Goal: Find specific page/section: Find specific page/section

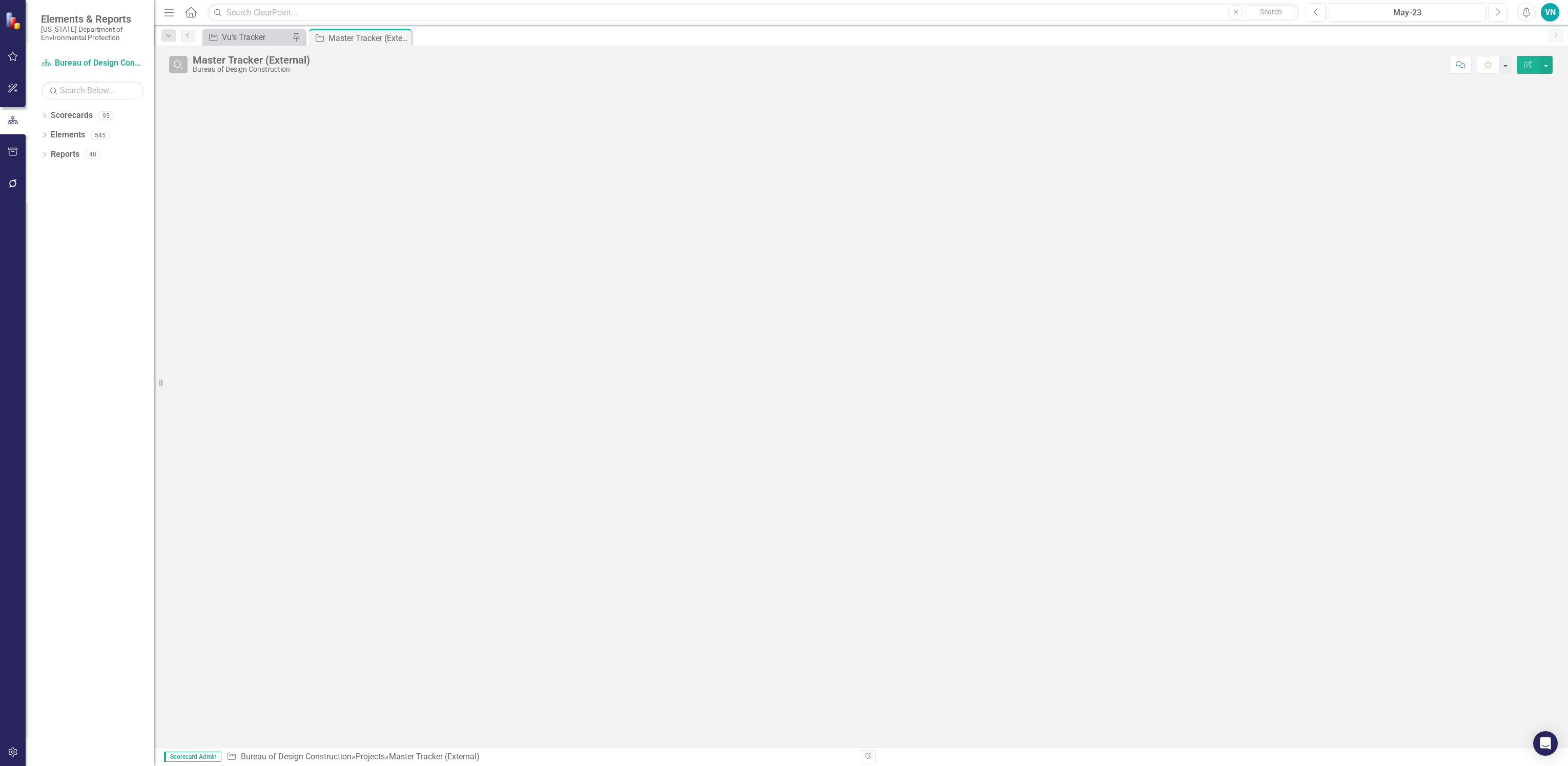
click at [182, 63] on icon "Search" at bounding box center [178, 64] width 12 height 9
click at [269, 66] on input "text" at bounding box center [819, 65] width 1251 height 19
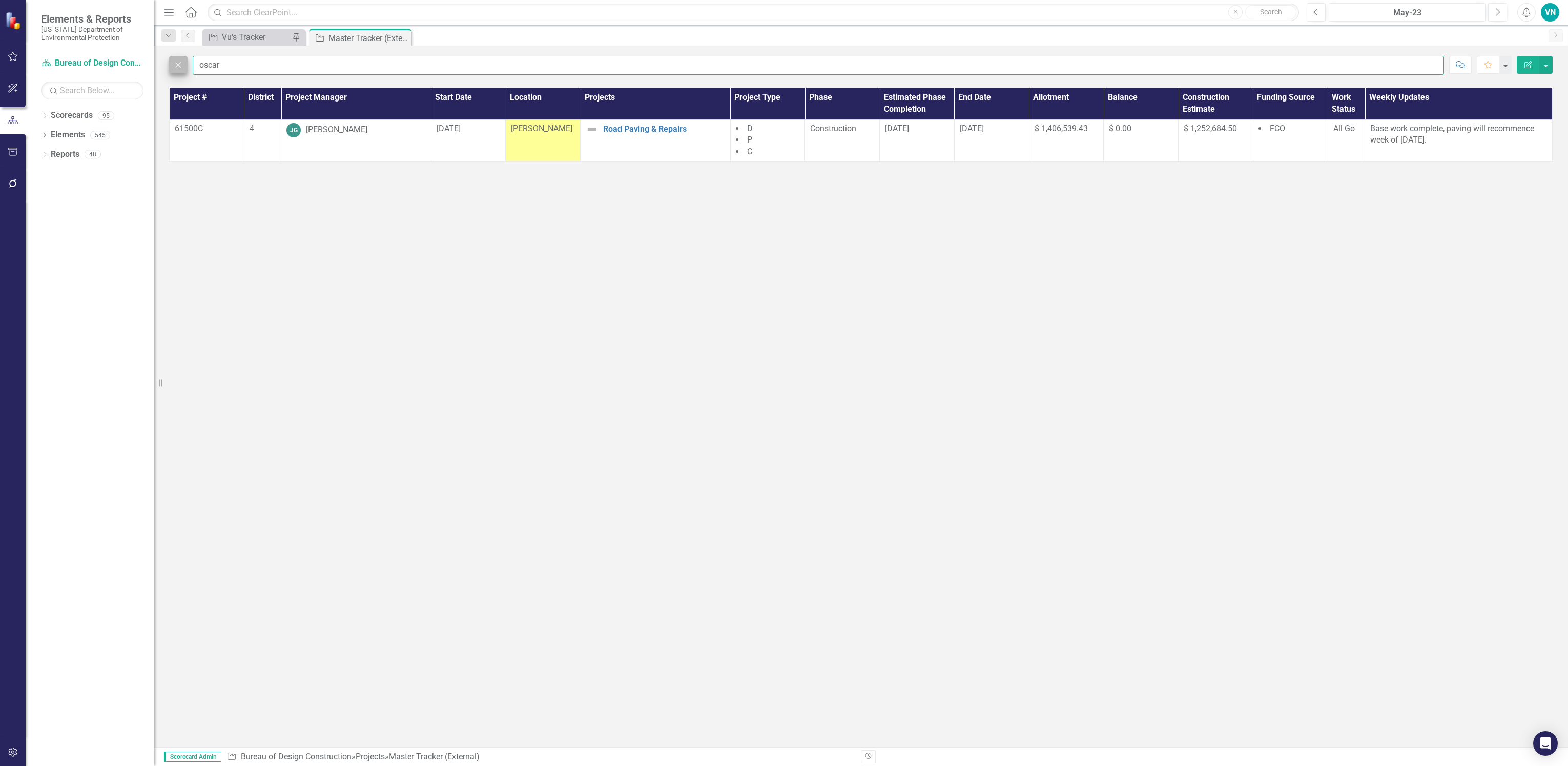
drag, startPoint x: 231, startPoint y: 68, endPoint x: 173, endPoint y: 69, distance: 58.0
click at [173, 69] on div "Close oscar" at bounding box center [807, 65] width 1275 height 19
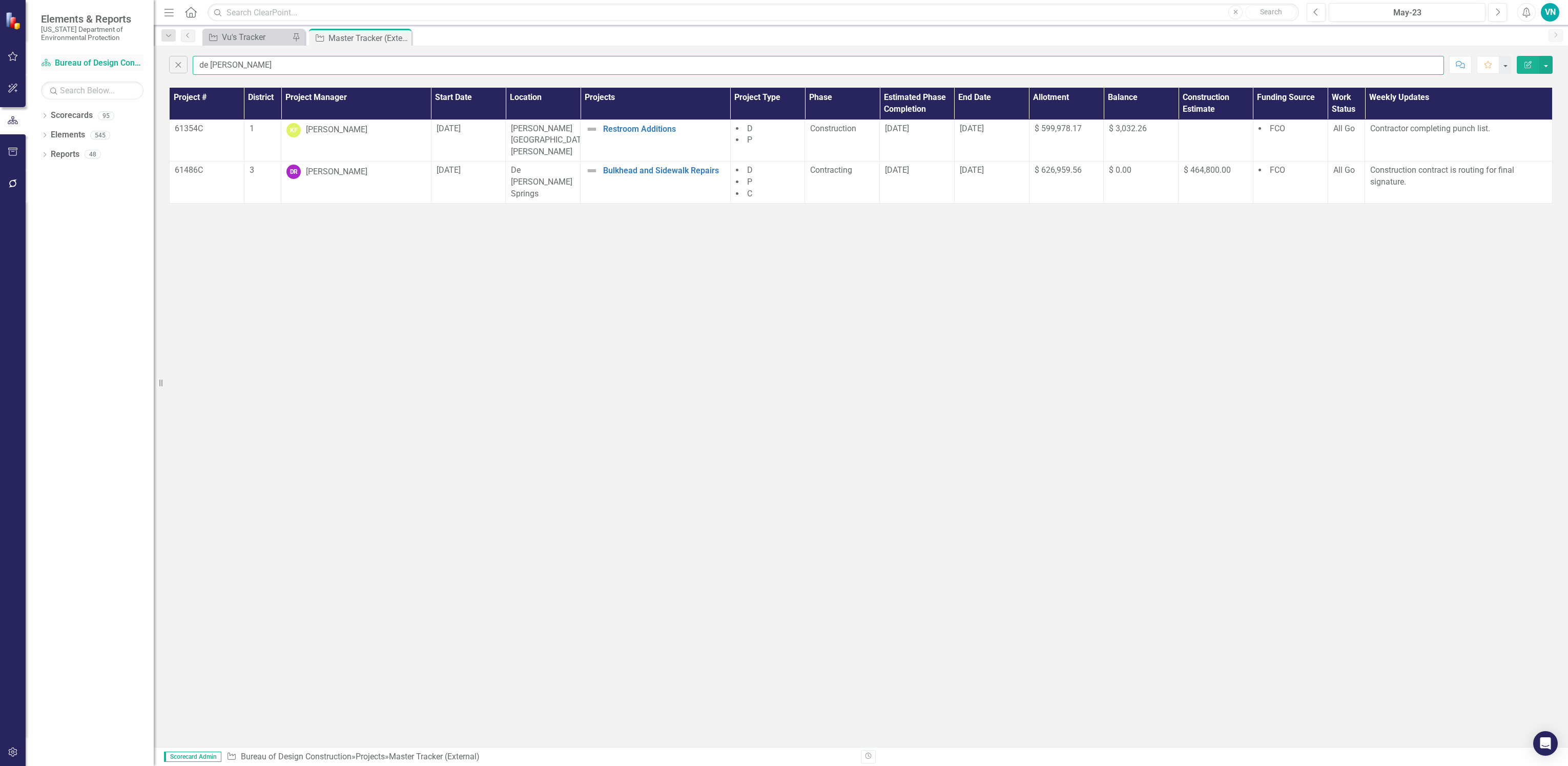
drag, startPoint x: 239, startPoint y: 65, endPoint x: 142, endPoint y: 66, distance: 97.0
click at [142, 66] on div "Elements & Reports [US_STATE] Department of Environmental Protection Scorecard …" at bounding box center [784, 383] width 1568 height 766
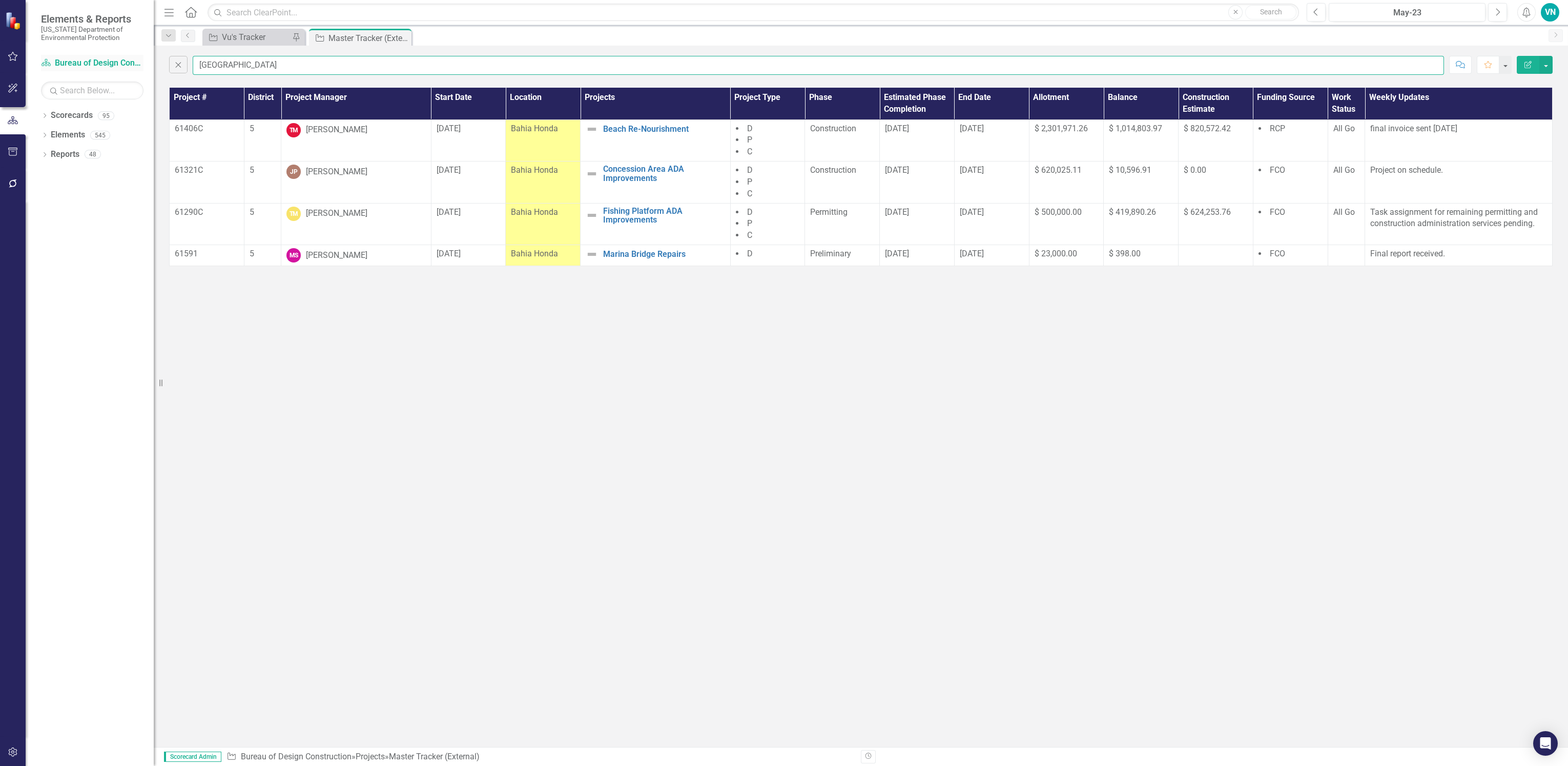
drag, startPoint x: 318, startPoint y: 66, endPoint x: 107, endPoint y: 60, distance: 211.1
click at [107, 60] on div "Elements & Reports [US_STATE] Department of Environmental Protection Scorecard …" at bounding box center [784, 383] width 1568 height 766
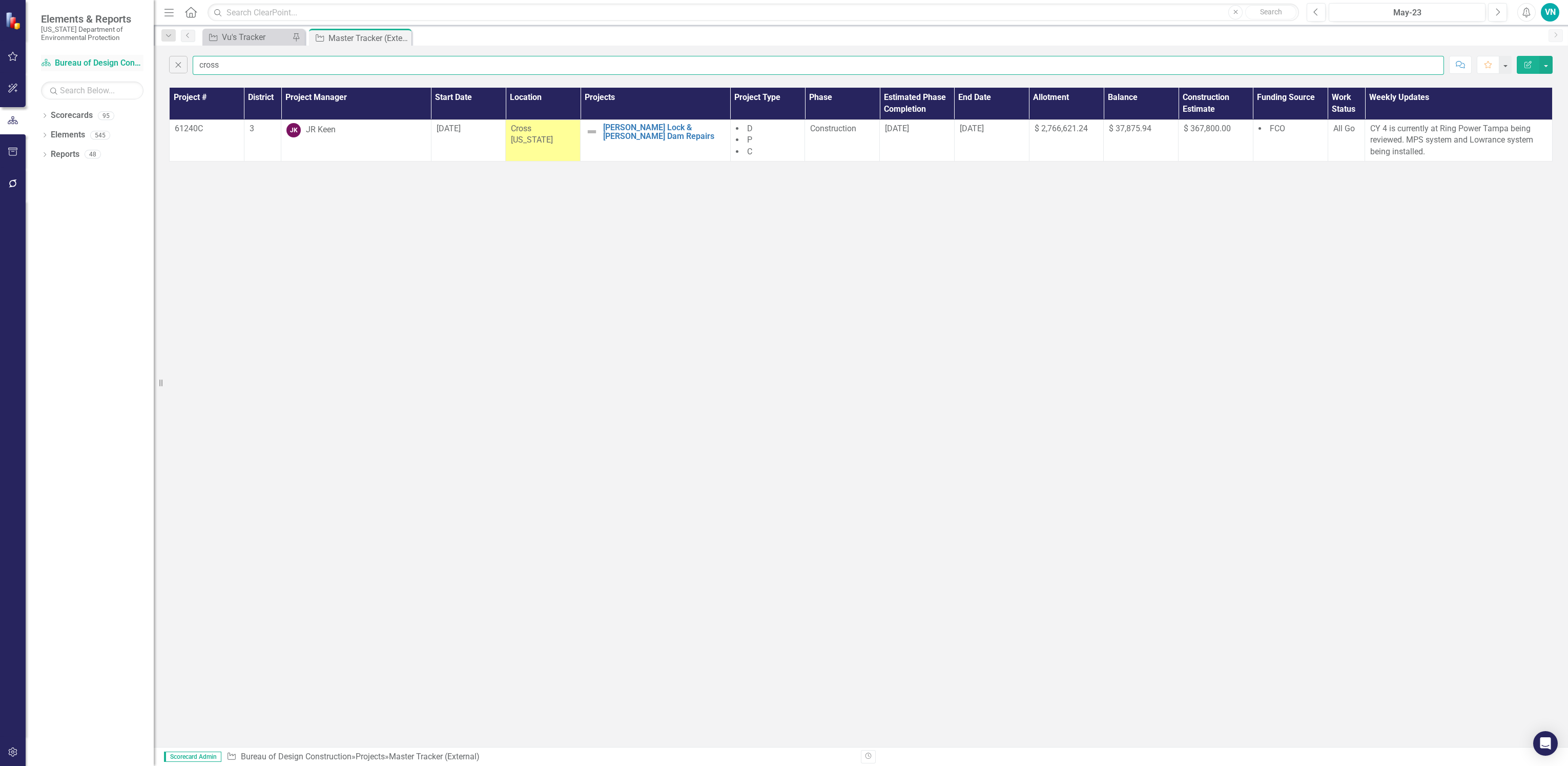
drag, startPoint x: 338, startPoint y: 69, endPoint x: 133, endPoint y: 69, distance: 205.0
click at [133, 69] on div "Elements & Reports [US_STATE] Department of Environmental Protection Scorecard …" at bounding box center [784, 383] width 1568 height 766
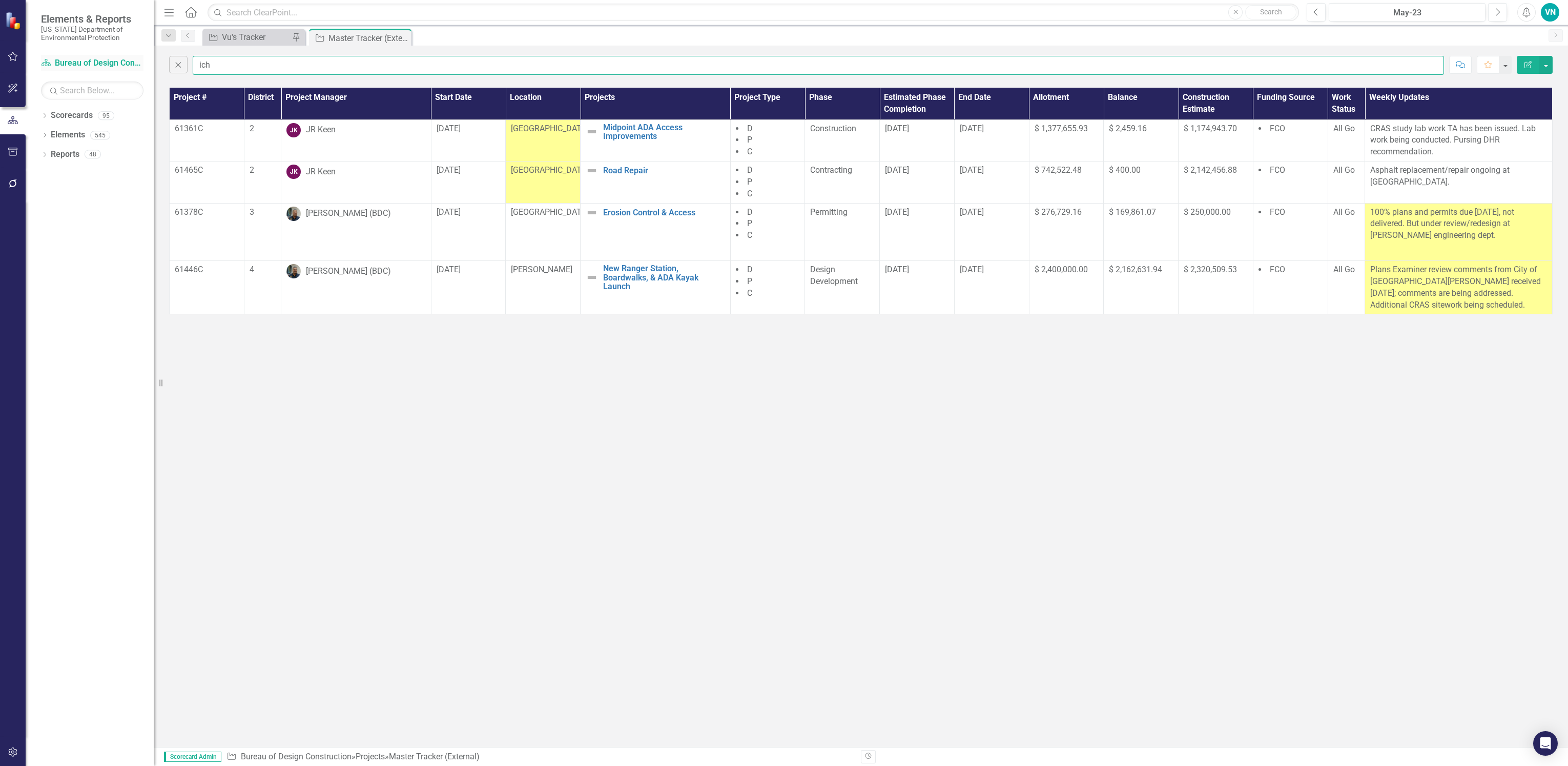
drag, startPoint x: 339, startPoint y: 69, endPoint x: 103, endPoint y: 64, distance: 236.1
click at [103, 64] on div "Elements & Reports [US_STATE] Department of Environmental Protection Scorecard …" at bounding box center [784, 383] width 1568 height 766
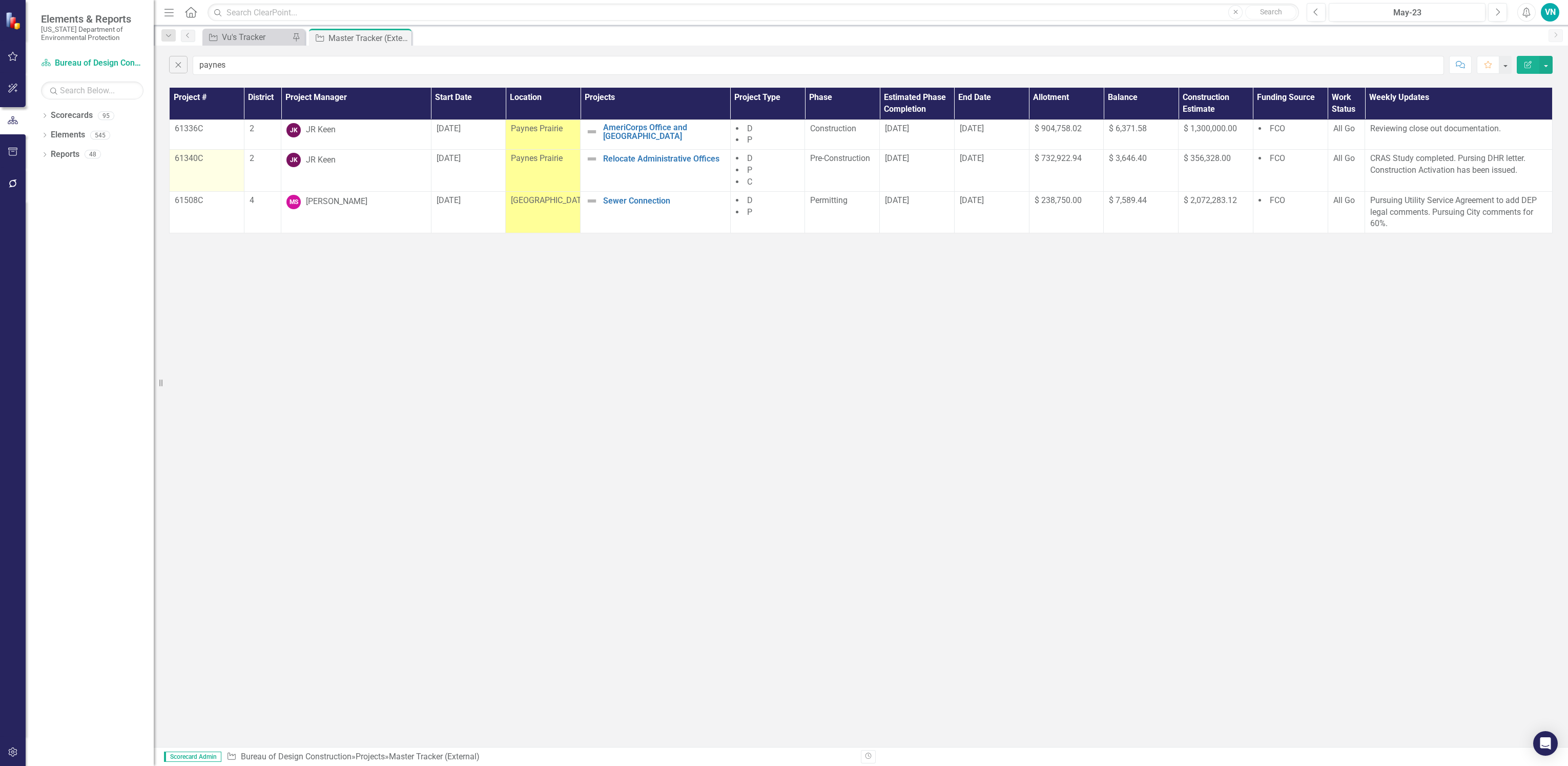
click at [206, 165] on div "61340C" at bounding box center [206, 159] width 64 height 12
drag, startPoint x: 333, startPoint y: 66, endPoint x: 66, endPoint y: 63, distance: 267.0
click at [66, 63] on div "Elements & Reports [US_STATE] Department of Environmental Protection Scorecard …" at bounding box center [784, 383] width 1568 height 766
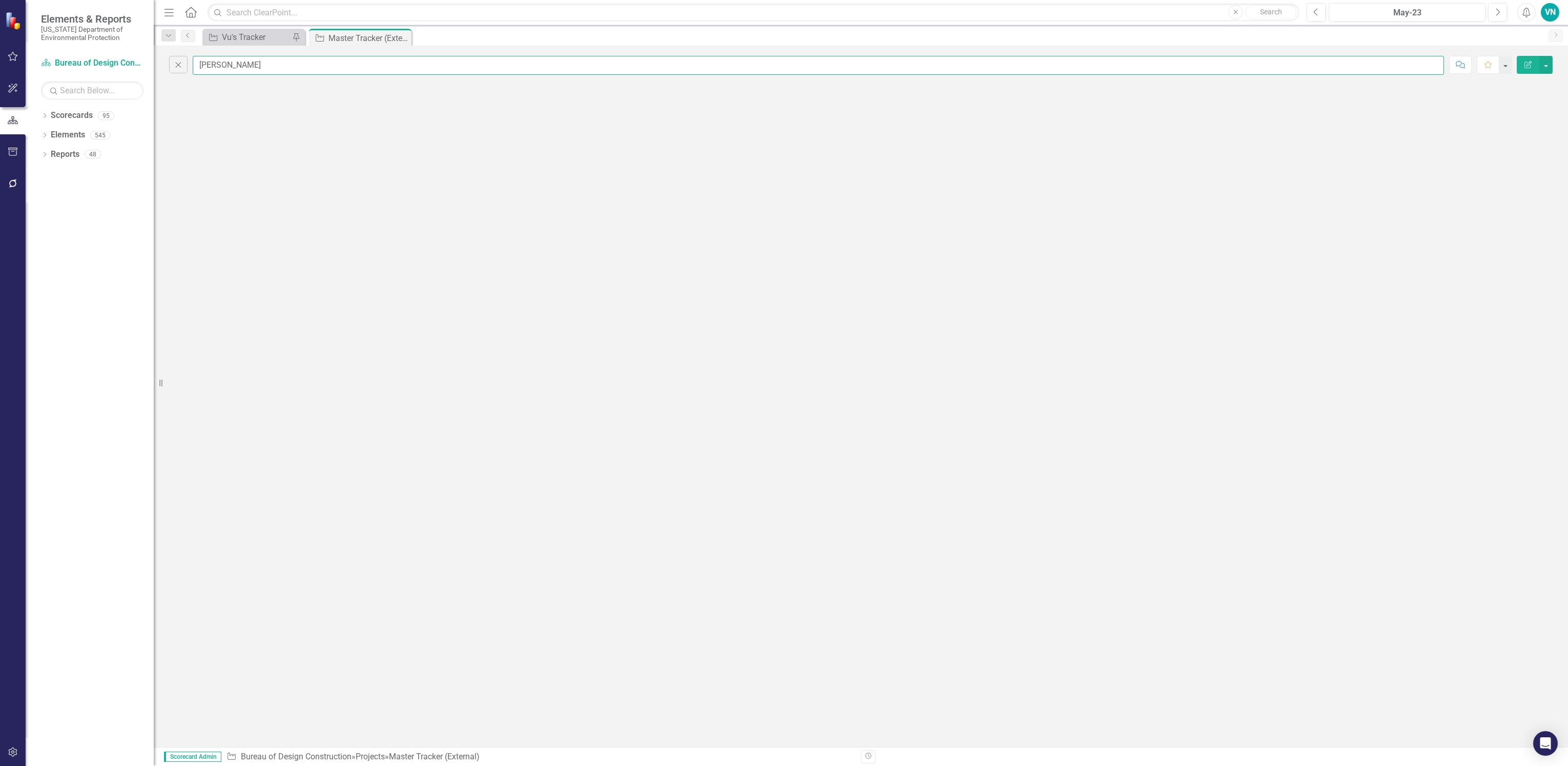
click at [254, 69] on input "[PERSON_NAME]" at bounding box center [819, 65] width 1251 height 19
drag, startPoint x: 231, startPoint y: 71, endPoint x: 186, endPoint y: 72, distance: 45.0
click at [186, 72] on div "Close [PERSON_NAME]" at bounding box center [807, 65] width 1275 height 19
type input "lake manatee"
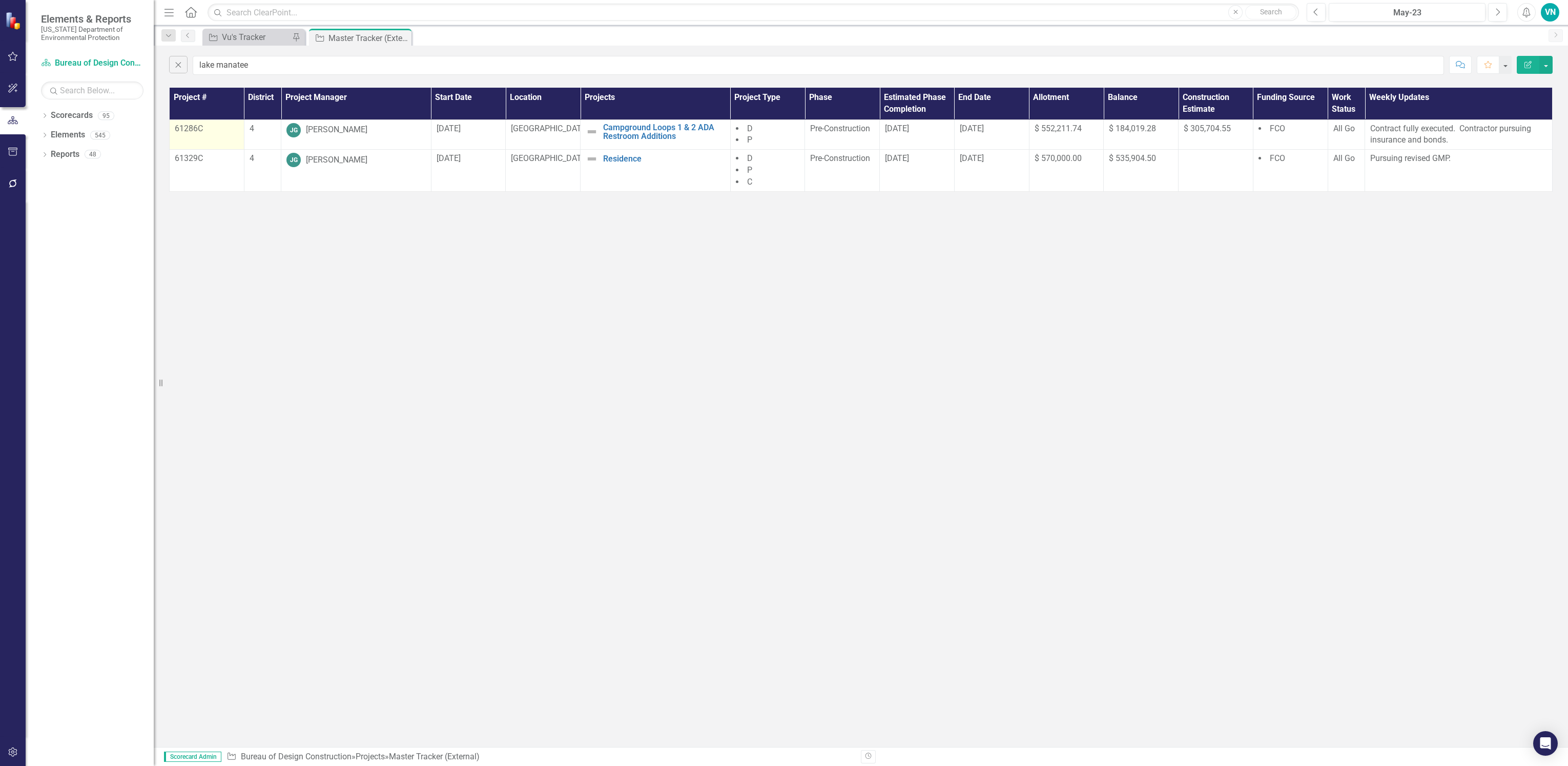
click at [199, 136] on td "61286C" at bounding box center [207, 135] width 75 height 30
